Goal: Check status

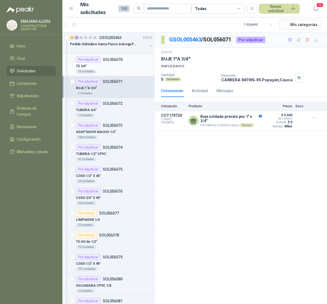
click at [95, 62] on div "Por adjudicar" at bounding box center [88, 59] width 25 height 7
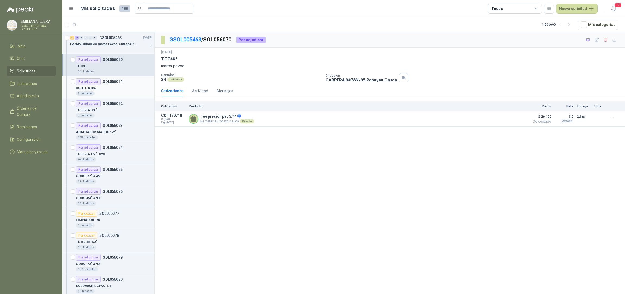
click at [117, 92] on div "5 Unidades" at bounding box center [114, 93] width 76 height 4
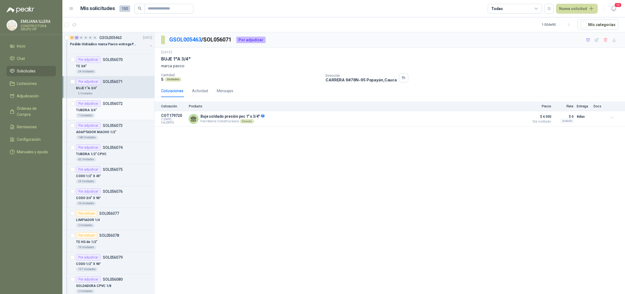
click at [117, 114] on div "7 Unidades" at bounding box center [114, 115] width 76 height 4
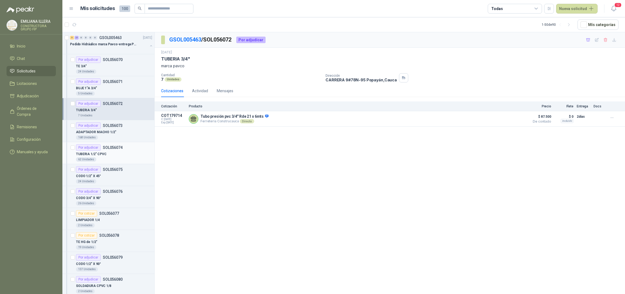
click at [113, 159] on div "62 Unidades" at bounding box center [114, 159] width 76 height 4
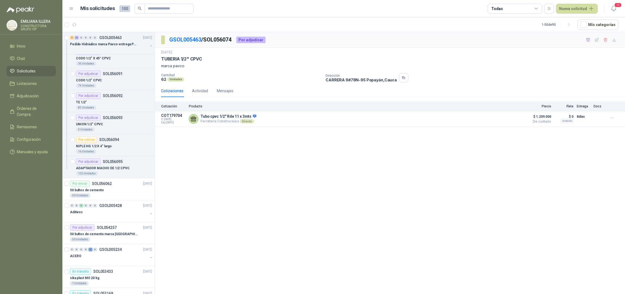
scroll to position [570, 0]
